Goal: Transaction & Acquisition: Download file/media

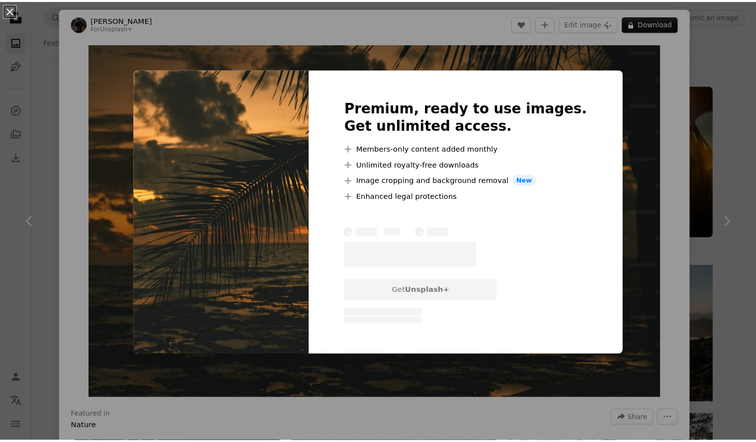
scroll to position [1871, 0]
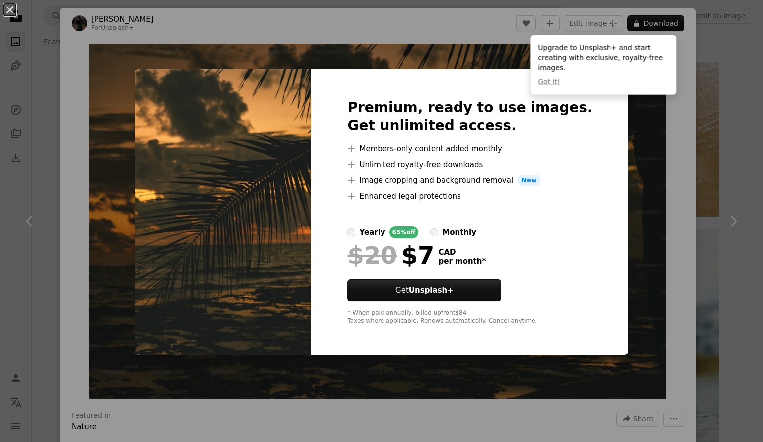
click at [713, 270] on div "An X shape Premium, ready to use images. Get unlimited access. A plus sign Memb…" at bounding box center [381, 221] width 763 height 442
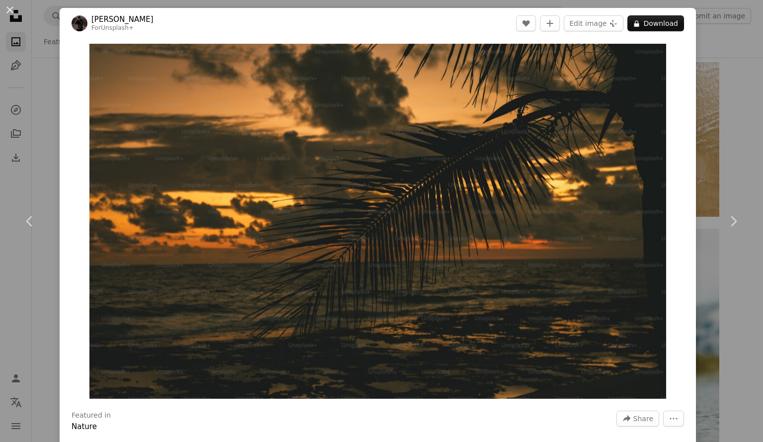
click at [710, 74] on div "An X shape Chevron left Chevron right [PERSON_NAME] For Unsplash+ A heart A plu…" at bounding box center [381, 221] width 763 height 442
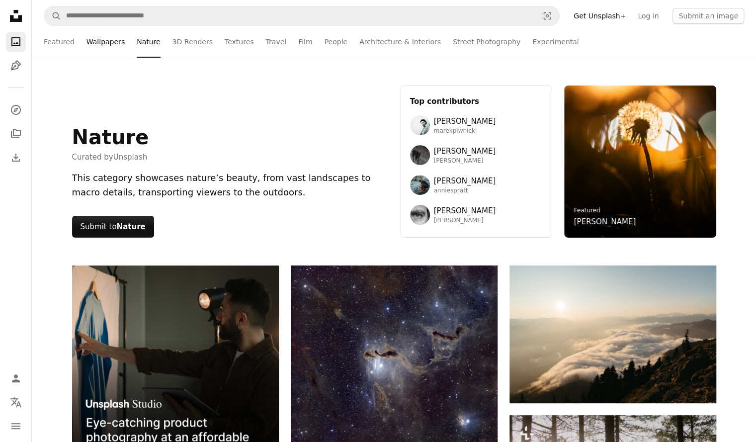
click at [95, 41] on link "Wallpapers" at bounding box center [105, 42] width 38 height 32
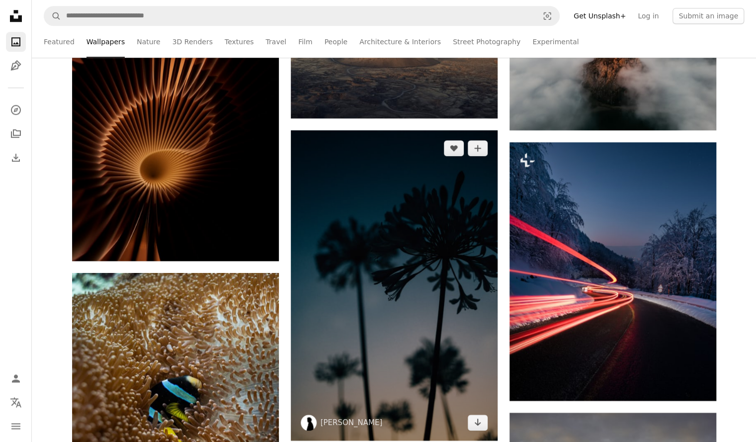
scroll to position [578, 0]
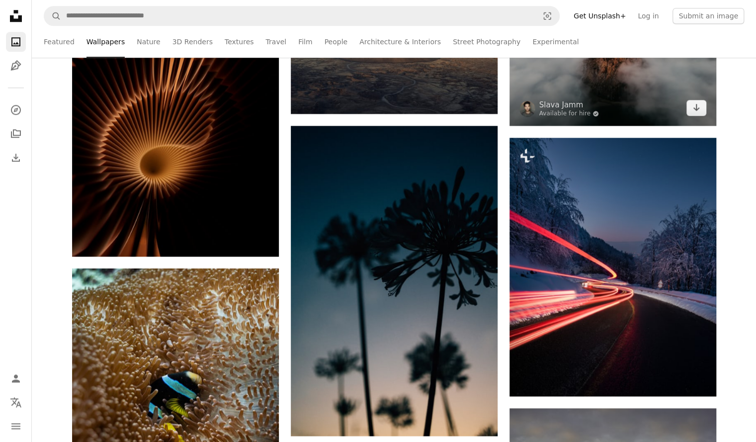
click at [551, 88] on img at bounding box center [612, 67] width 207 height 116
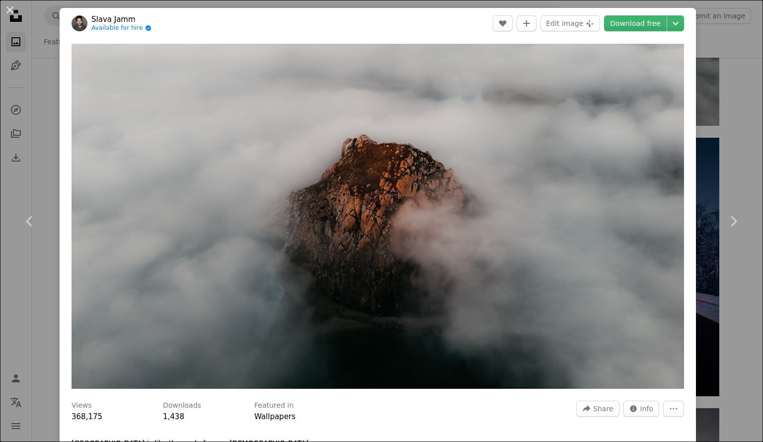
click at [688, 92] on div "Zoom in" at bounding box center [378, 216] width 636 height 355
click at [699, 100] on div "An X shape Chevron left Chevron right Slava Jamm Available for hire A checkmark…" at bounding box center [381, 221] width 763 height 442
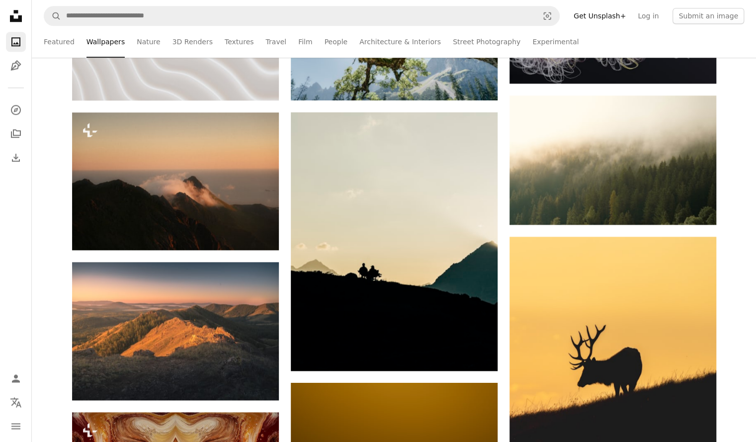
scroll to position [4955, 0]
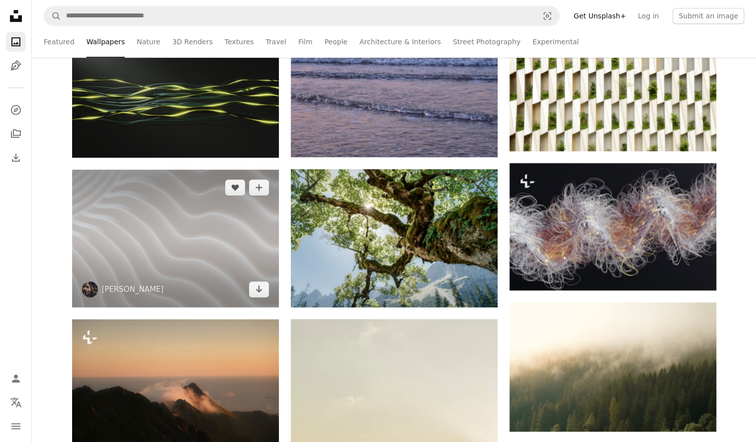
click at [124, 253] on img at bounding box center [175, 238] width 207 height 138
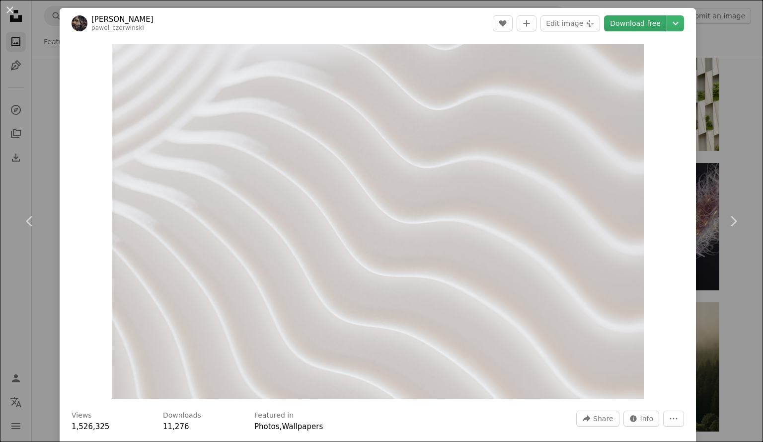
click at [644, 27] on link "Download free" at bounding box center [635, 23] width 63 height 16
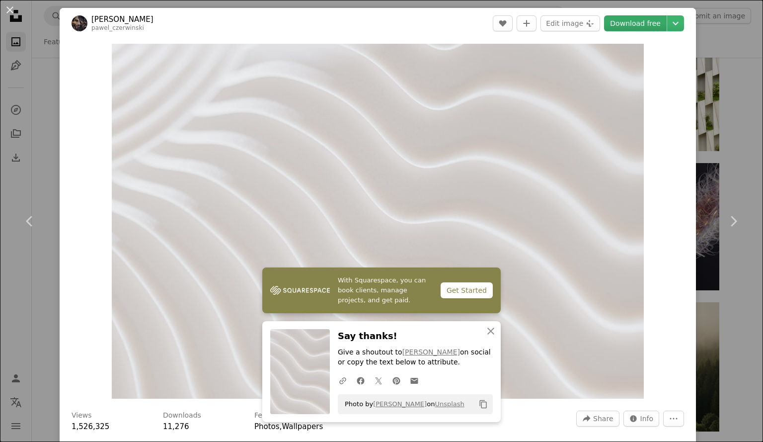
click at [639, 24] on link "Download free" at bounding box center [635, 23] width 63 height 16
click at [693, 65] on div "An X shape Chevron left Chevron right [PERSON_NAME] pawel_czerwinski A heart A …" at bounding box center [381, 221] width 763 height 442
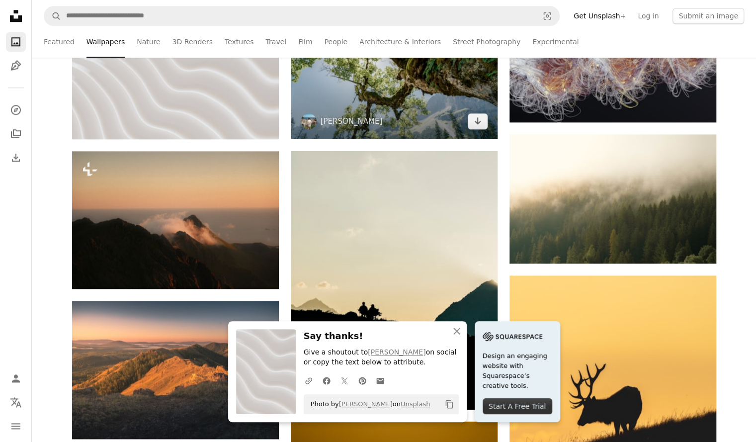
scroll to position [5196, 0]
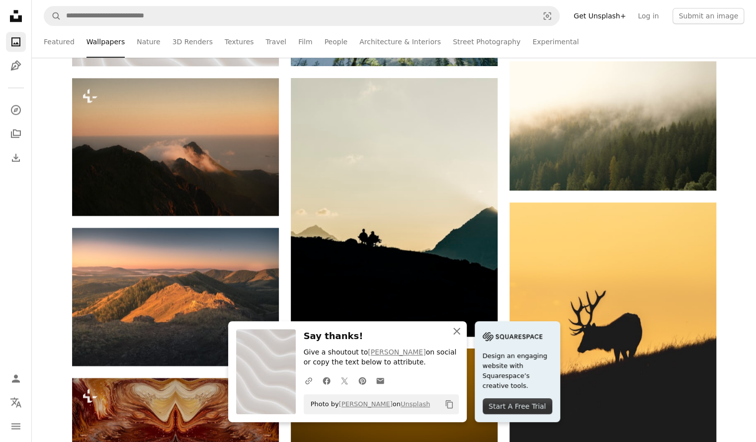
click at [460, 327] on icon "An X shape" at bounding box center [457, 331] width 12 height 12
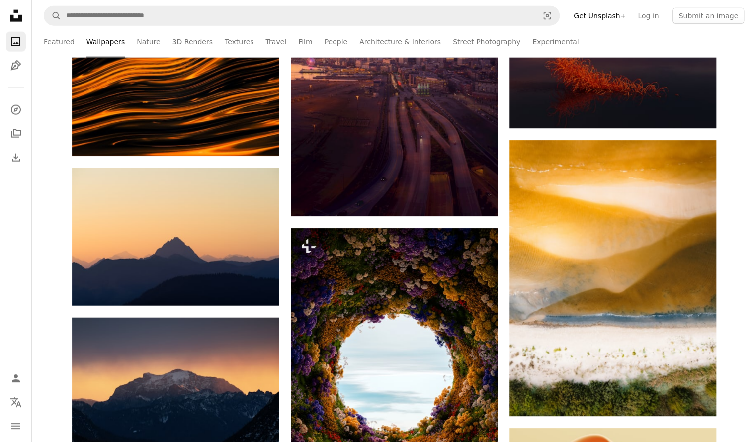
scroll to position [1304, 0]
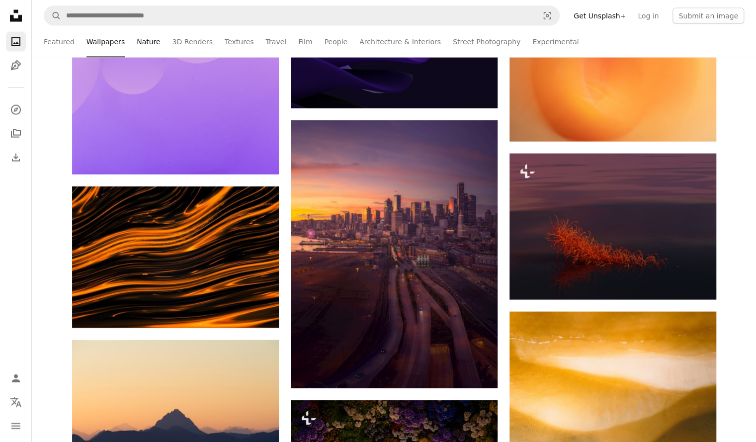
click at [144, 41] on link "Nature" at bounding box center [148, 42] width 23 height 32
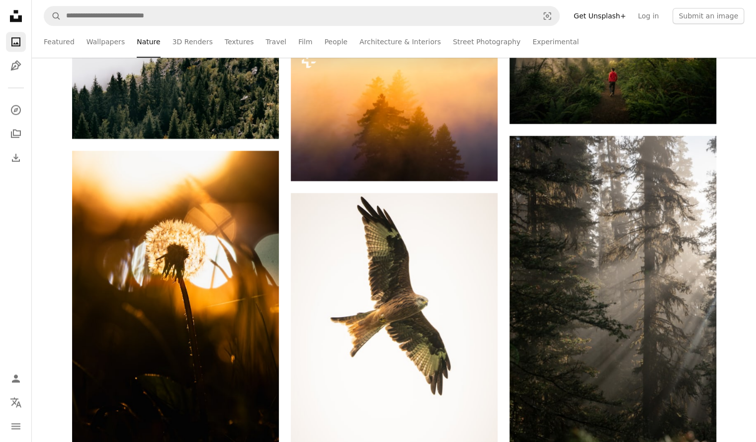
scroll to position [715, 0]
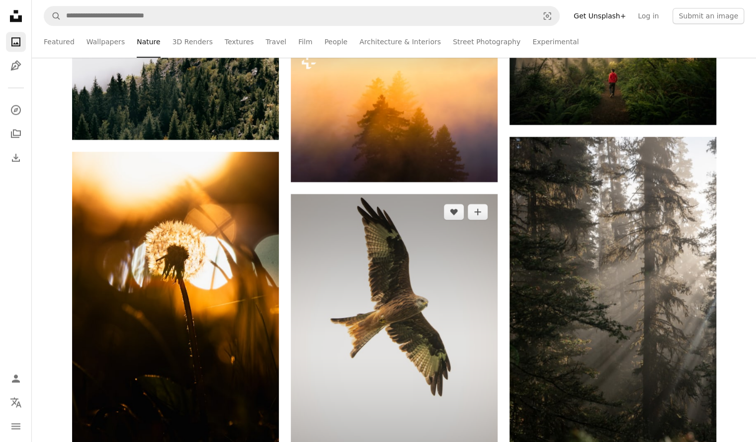
click at [383, 369] on img at bounding box center [394, 349] width 207 height 310
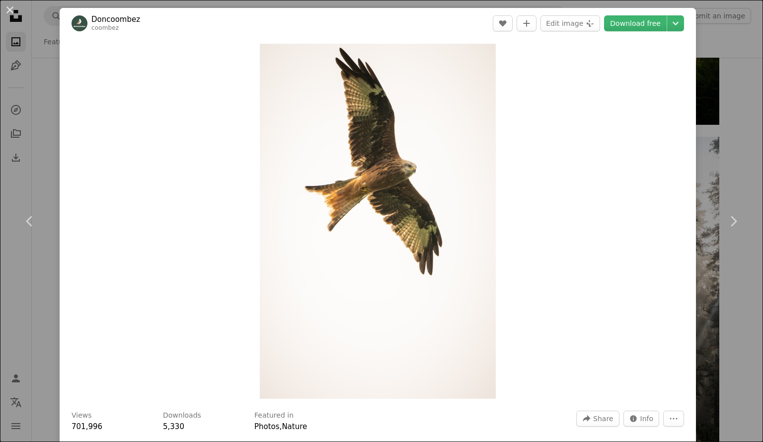
click at [715, 162] on div "An X shape Chevron left Chevron right Doncoombez coombez A heart A plus sign Ed…" at bounding box center [381, 221] width 763 height 442
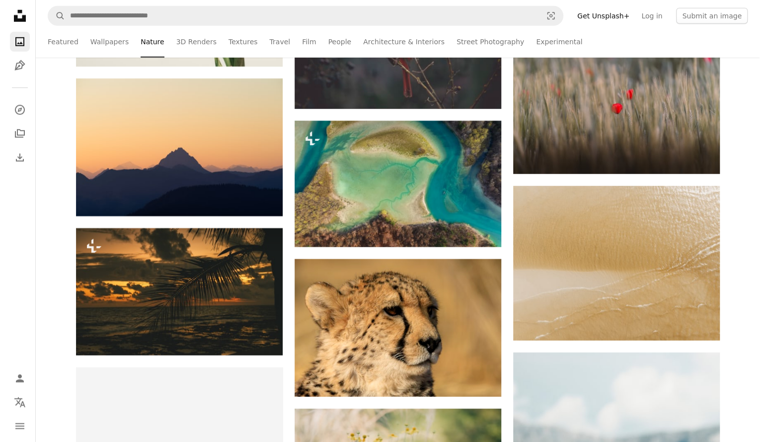
scroll to position [1749, 0]
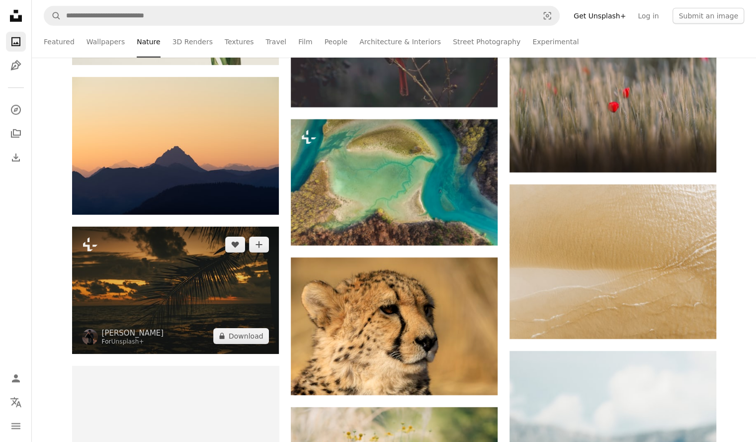
click at [209, 277] on img at bounding box center [175, 290] width 207 height 127
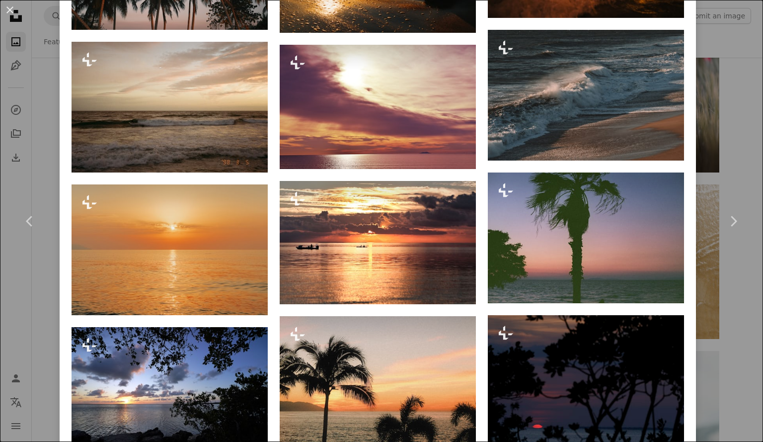
scroll to position [1463, 0]
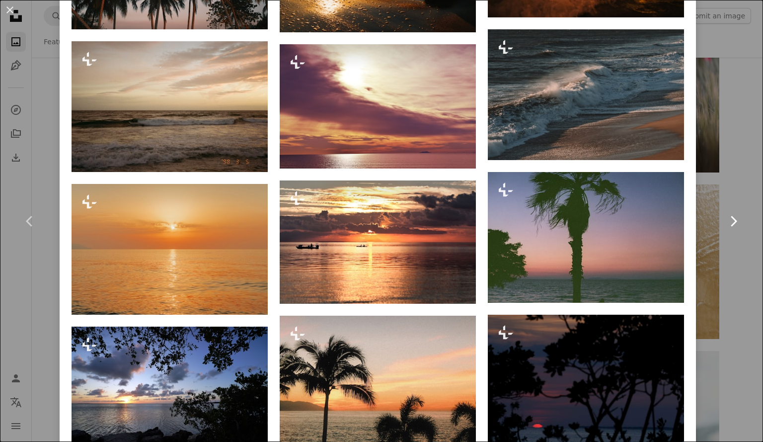
click at [732, 174] on link "Chevron right" at bounding box center [733, 220] width 60 height 95
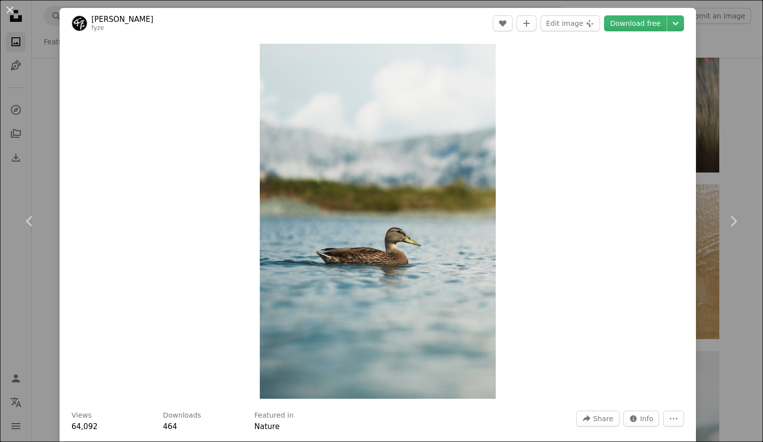
click at [724, 138] on div "An X shape Chevron left Chevron right [PERSON_NAME] fyze A heart A plus sign Ed…" at bounding box center [381, 221] width 763 height 442
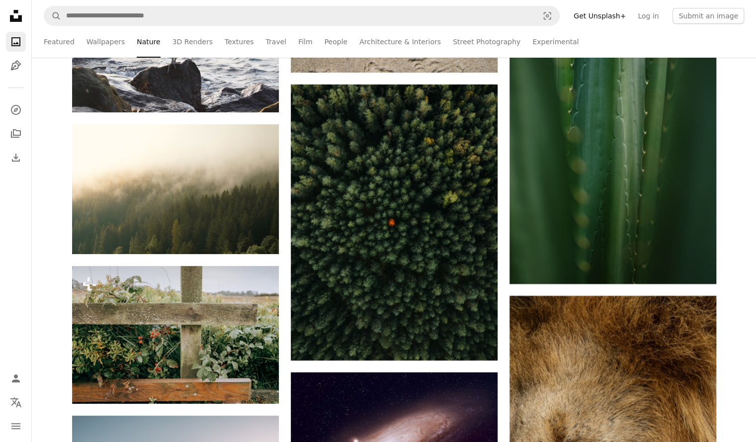
scroll to position [4483, 0]
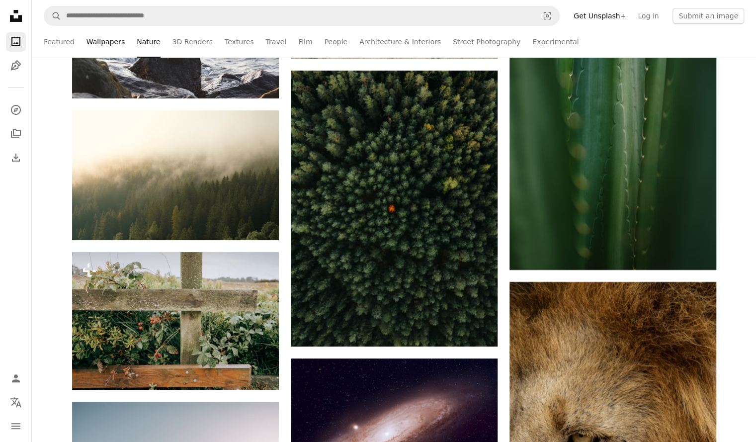
click at [94, 49] on link "Wallpapers" at bounding box center [105, 42] width 38 height 32
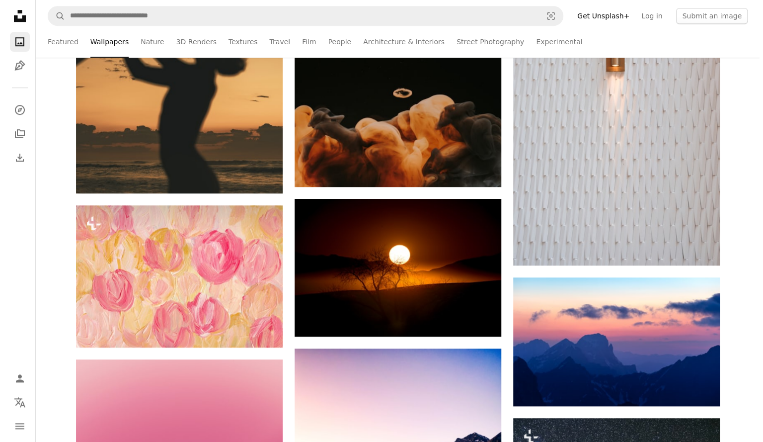
scroll to position [14048, 0]
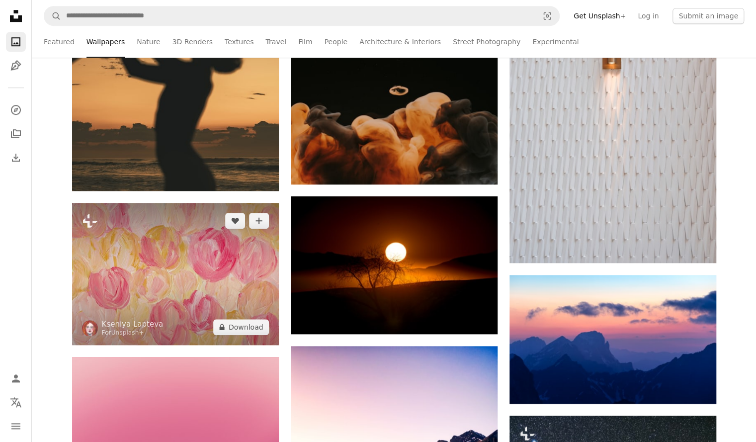
click at [220, 285] on img at bounding box center [175, 274] width 207 height 142
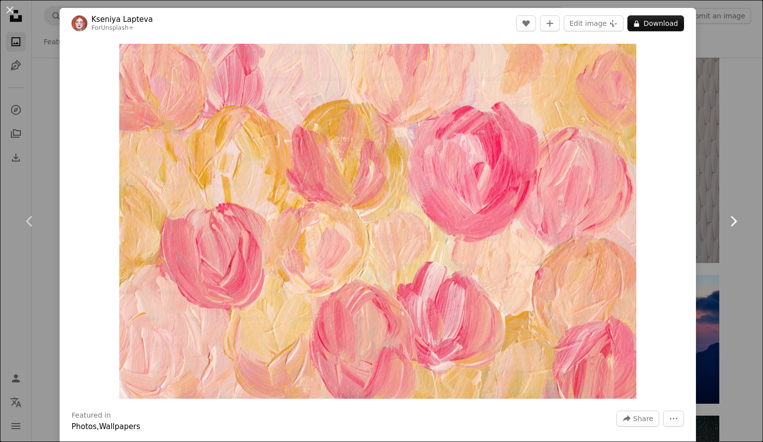
click at [717, 203] on link "Chevron right" at bounding box center [733, 220] width 60 height 95
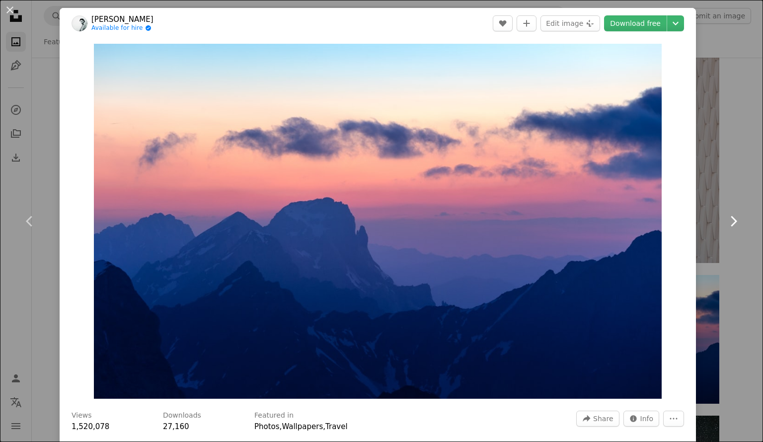
click at [726, 175] on link "Chevron right" at bounding box center [733, 220] width 60 height 95
